Goal: Task Accomplishment & Management: Manage account settings

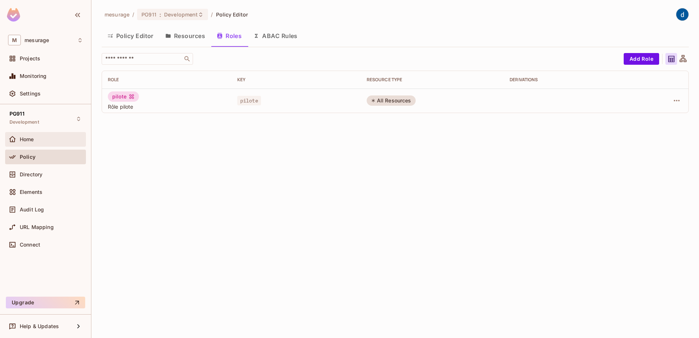
click at [29, 140] on span "Home" at bounding box center [27, 139] width 14 height 6
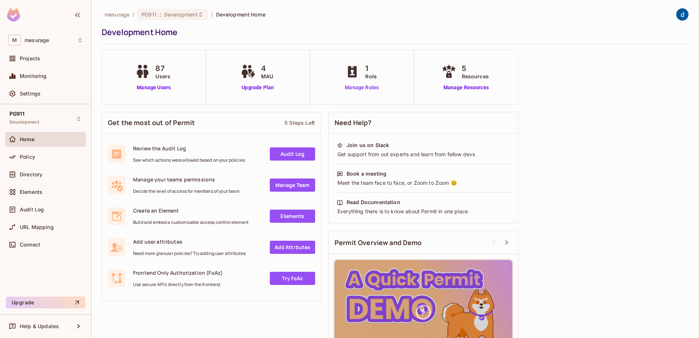
click at [353, 87] on link "Manage Roles" at bounding box center [361, 88] width 37 height 8
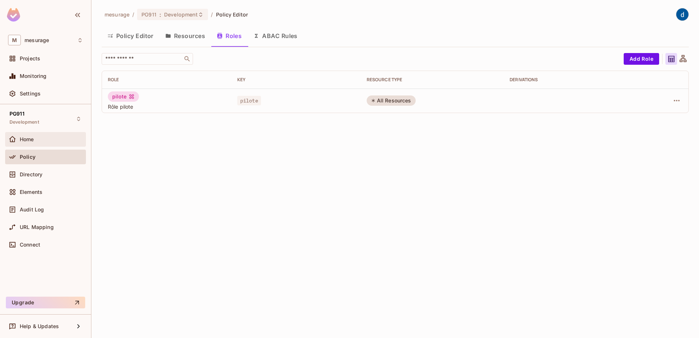
click at [50, 137] on div "Home" at bounding box center [51, 139] width 63 height 6
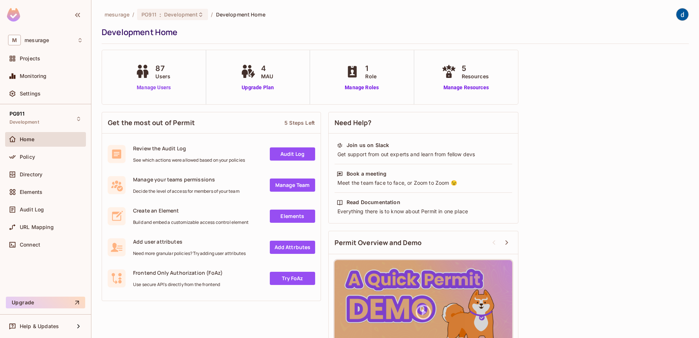
click at [158, 89] on link "Manage Users" at bounding box center [154, 88] width 41 height 8
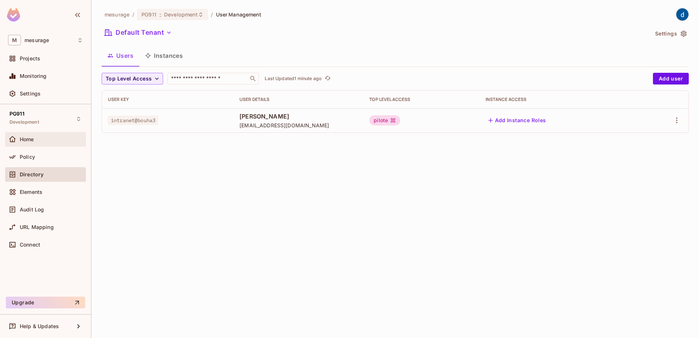
click at [42, 139] on div "Home" at bounding box center [51, 139] width 63 height 6
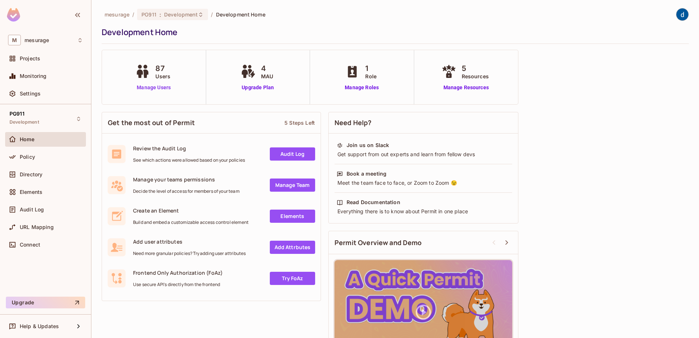
click at [149, 86] on link "Manage Users" at bounding box center [154, 88] width 41 height 8
click at [162, 85] on link "Manage Users" at bounding box center [154, 88] width 41 height 8
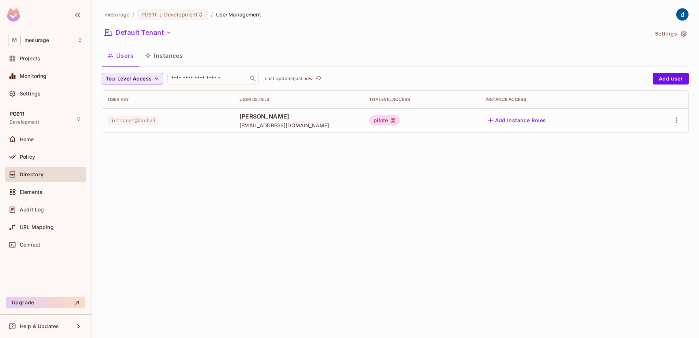
click at [139, 76] on span "Top Level Access" at bounding box center [129, 78] width 46 height 9
click at [144, 81] on div at bounding box center [349, 169] width 699 height 338
click at [144, 81] on span "Top Level Access" at bounding box center [129, 78] width 46 height 9
click at [190, 79] on div at bounding box center [349, 169] width 699 height 338
click at [190, 79] on input "text" at bounding box center [208, 78] width 77 height 7
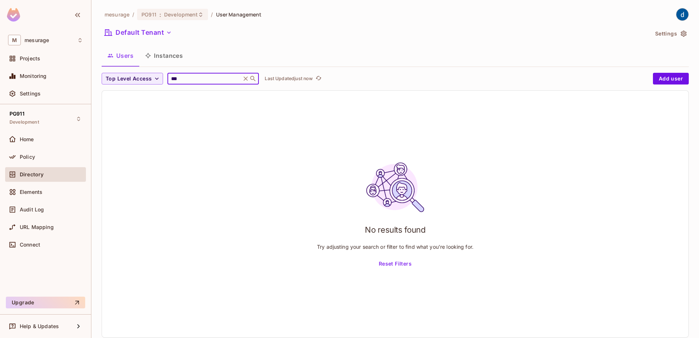
type input "***"
click at [247, 77] on icon at bounding box center [245, 78] width 7 height 7
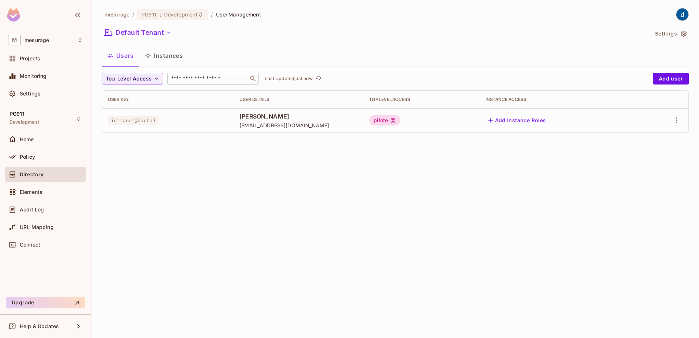
click at [161, 55] on button "Instances" at bounding box center [163, 55] width 49 height 18
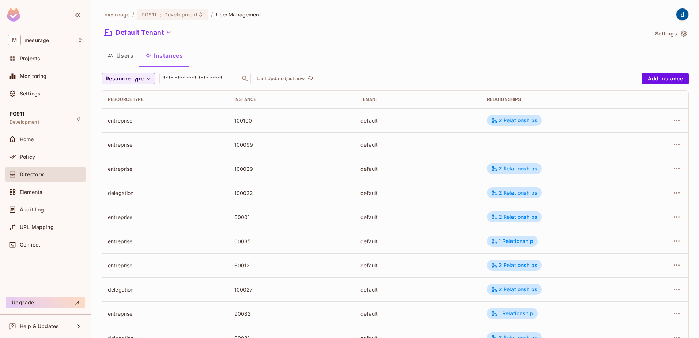
click at [123, 59] on button "Users" at bounding box center [121, 55] width 38 height 18
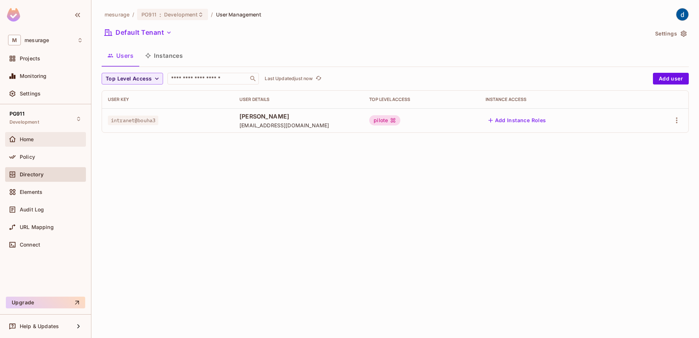
click at [33, 143] on div "Home" at bounding box center [45, 139] width 75 height 9
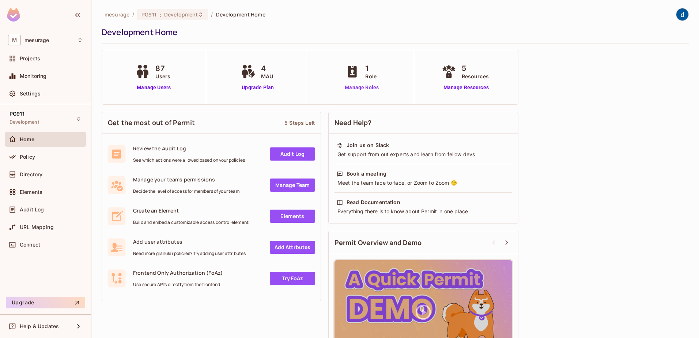
click at [362, 87] on link "Manage Roles" at bounding box center [361, 88] width 37 height 8
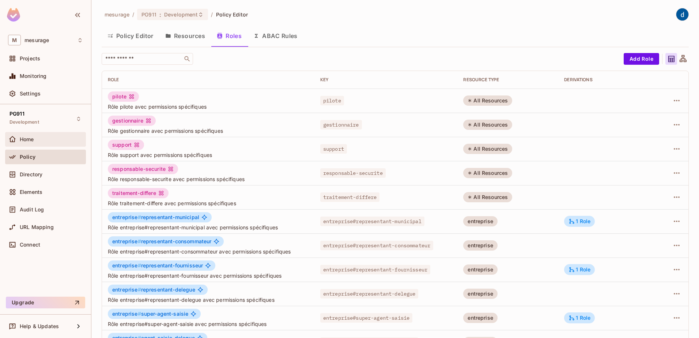
click at [30, 139] on span "Home" at bounding box center [27, 139] width 14 height 6
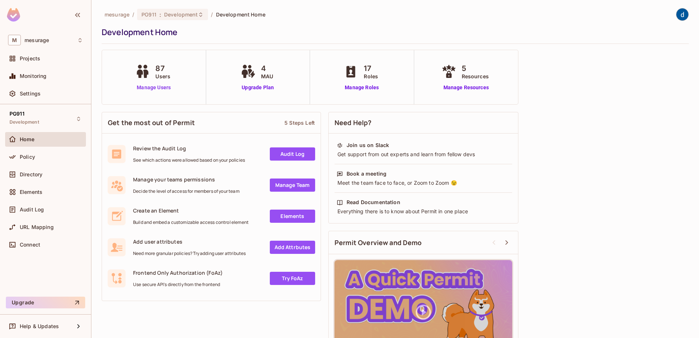
click at [153, 91] on link "Manage Users" at bounding box center [154, 88] width 41 height 8
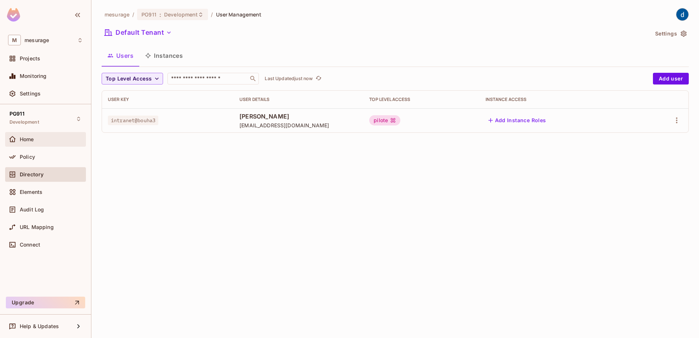
click at [39, 142] on div "Home" at bounding box center [51, 139] width 63 height 6
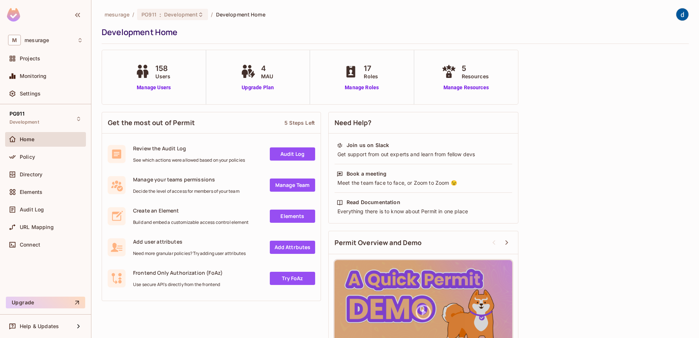
click at [163, 98] on div "158 Users Manage Users" at bounding box center [154, 77] width 104 height 54
click at [158, 89] on link "Manage Users" at bounding box center [154, 88] width 41 height 8
